Goal: Task Accomplishment & Management: Manage account settings

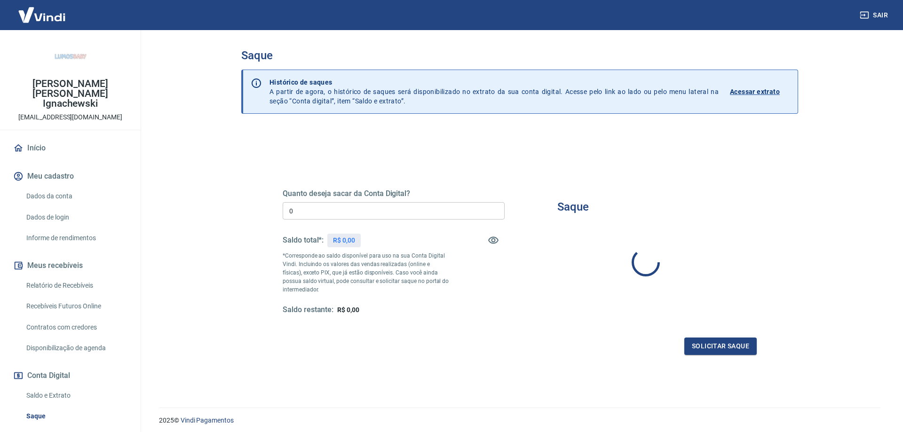
type input "R$ 0,00"
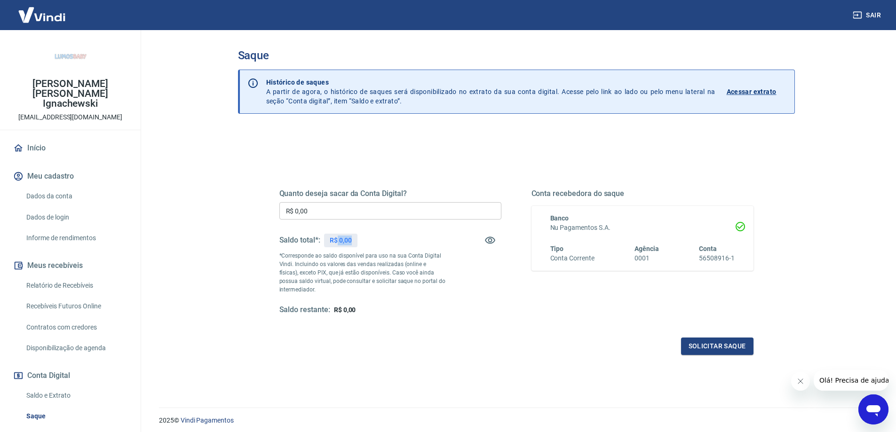
drag, startPoint x: 338, startPoint y: 242, endPoint x: 362, endPoint y: 237, distance: 24.5
click at [362, 237] on div "Saldo total*: R$ 0,00" at bounding box center [390, 240] width 222 height 23
